Goal: Information Seeking & Learning: Learn about a topic

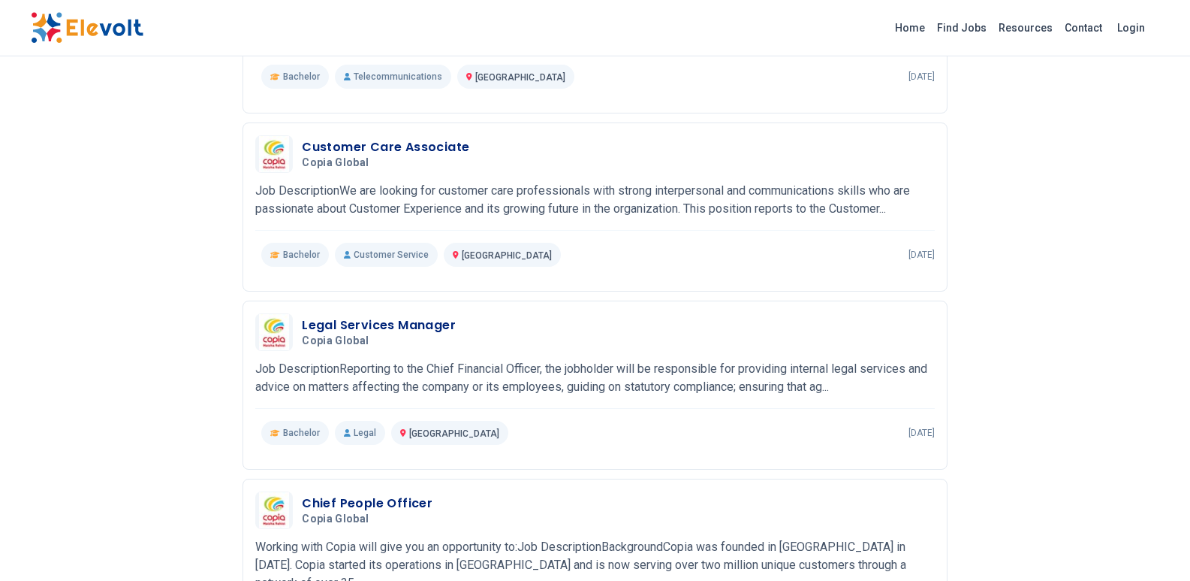
scroll to position [691, 0]
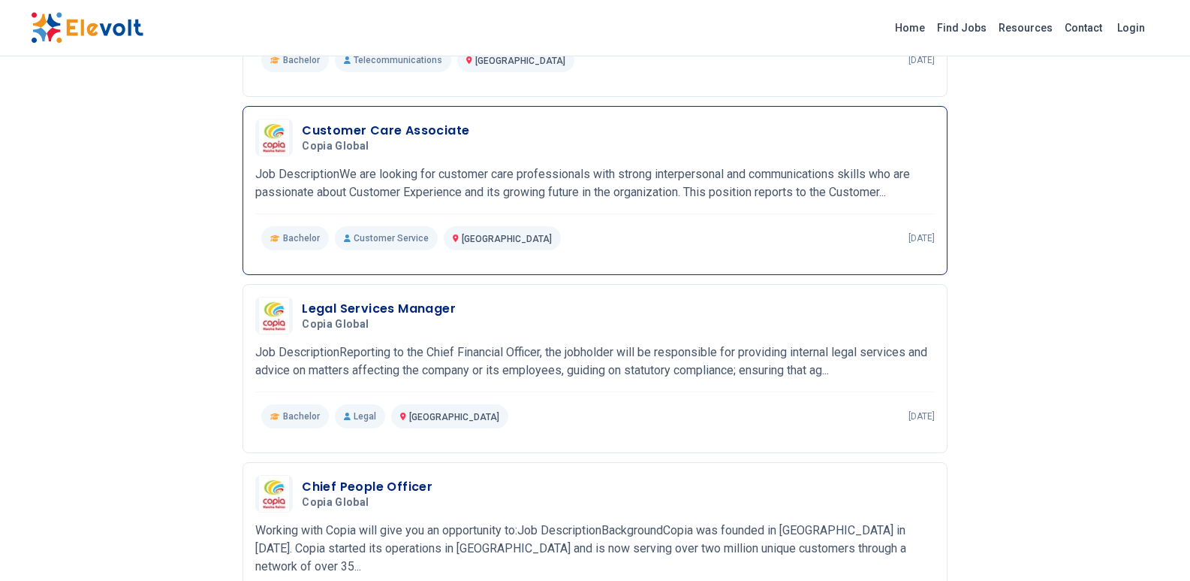
click at [384, 232] on p "Customer Service" at bounding box center [386, 238] width 103 height 24
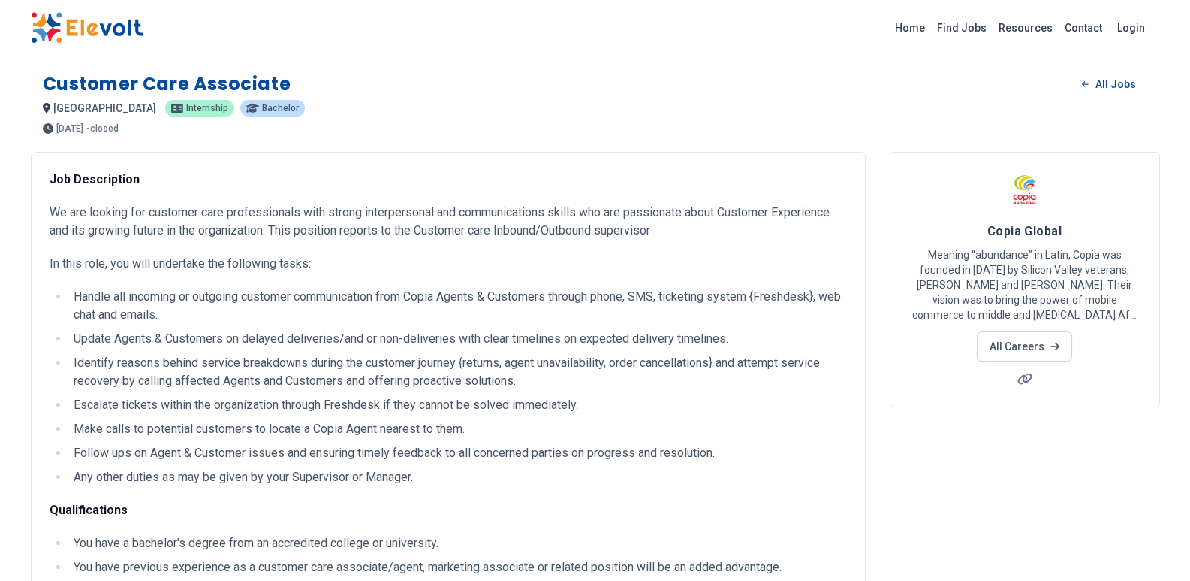
click at [107, 29] on img at bounding box center [87, 28] width 113 height 32
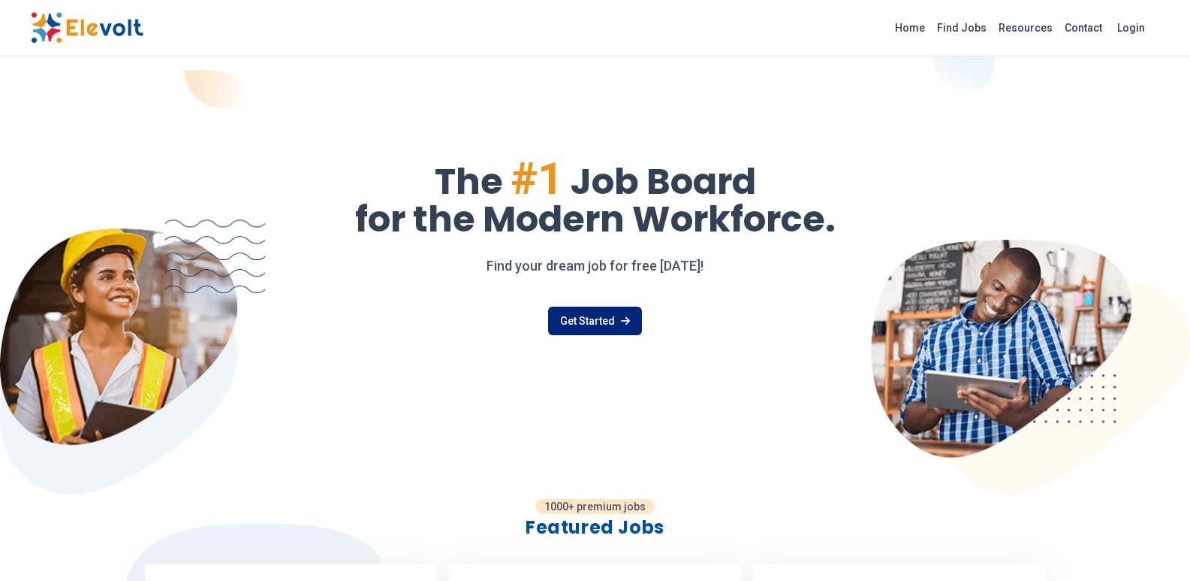
click at [607, 317] on link "Get Started" at bounding box center [595, 320] width 94 height 29
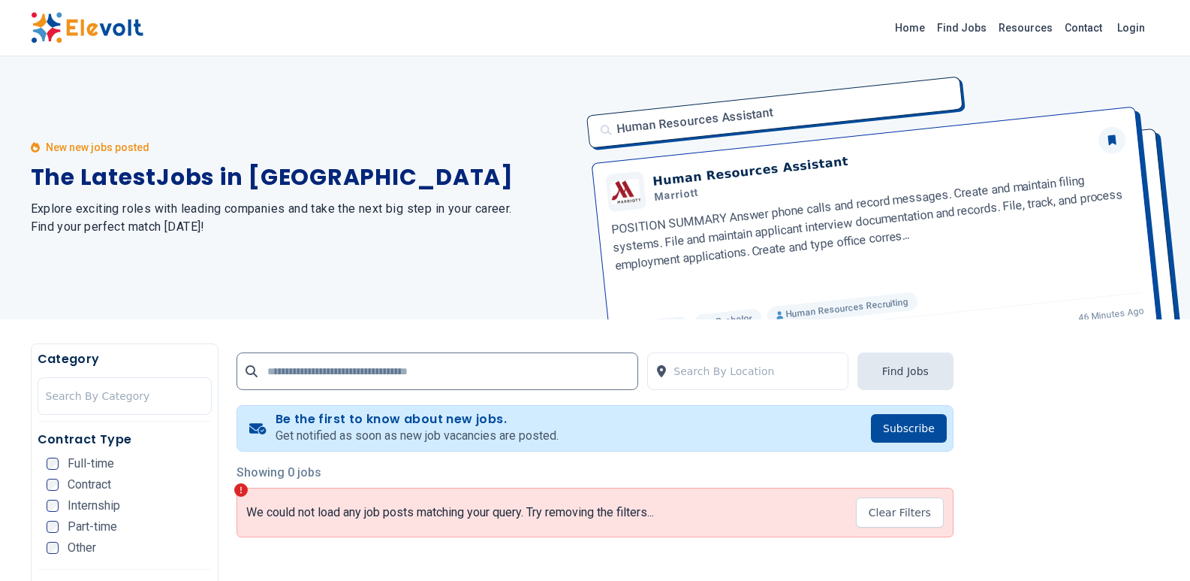
click at [827, 308] on div "Human Resources Assistant Human Resources Assistant Marriott POSITION SUMMARY A…" at bounding box center [869, 187] width 583 height 263
